Goal: Transaction & Acquisition: Purchase product/service

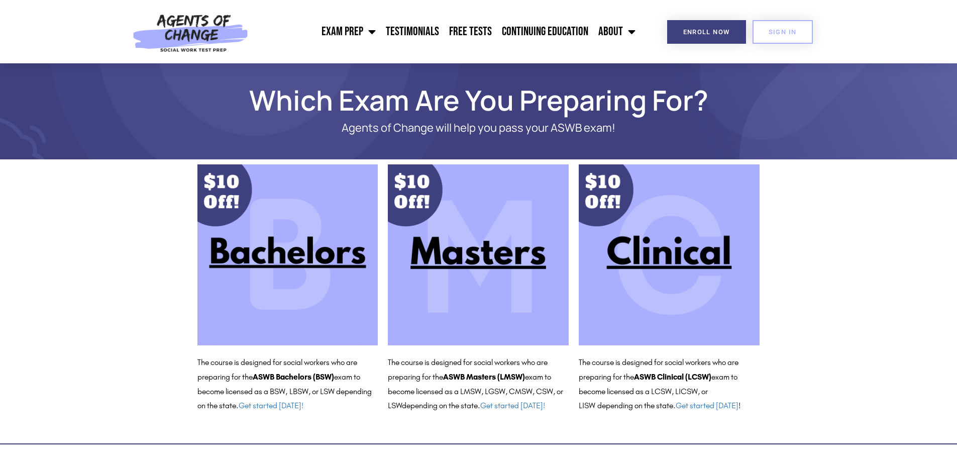
click at [488, 256] on img at bounding box center [478, 254] width 181 height 181
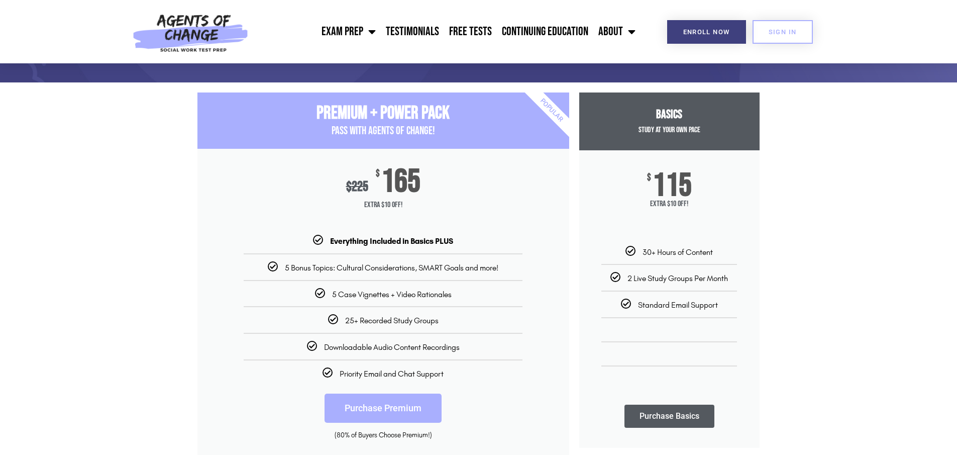
scroll to position [101, 0]
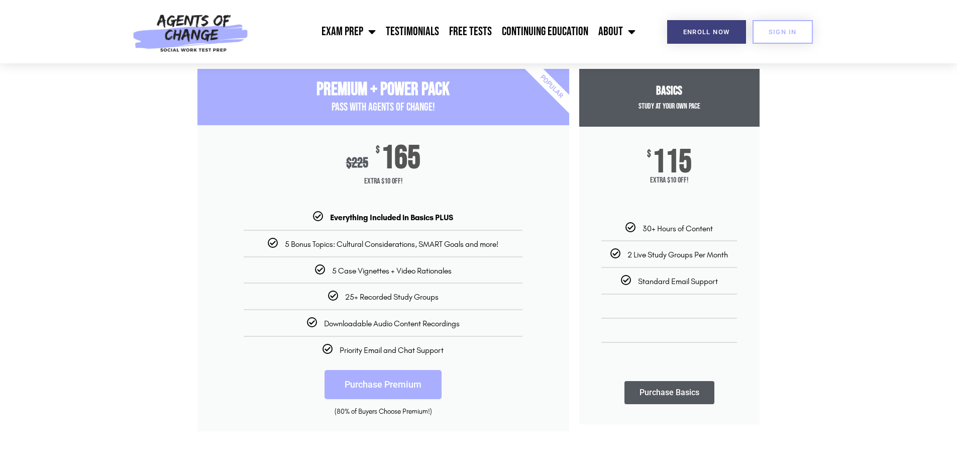
click at [397, 383] on link "Purchase Premium" at bounding box center [383, 384] width 117 height 29
